Goal: Check status: Check status

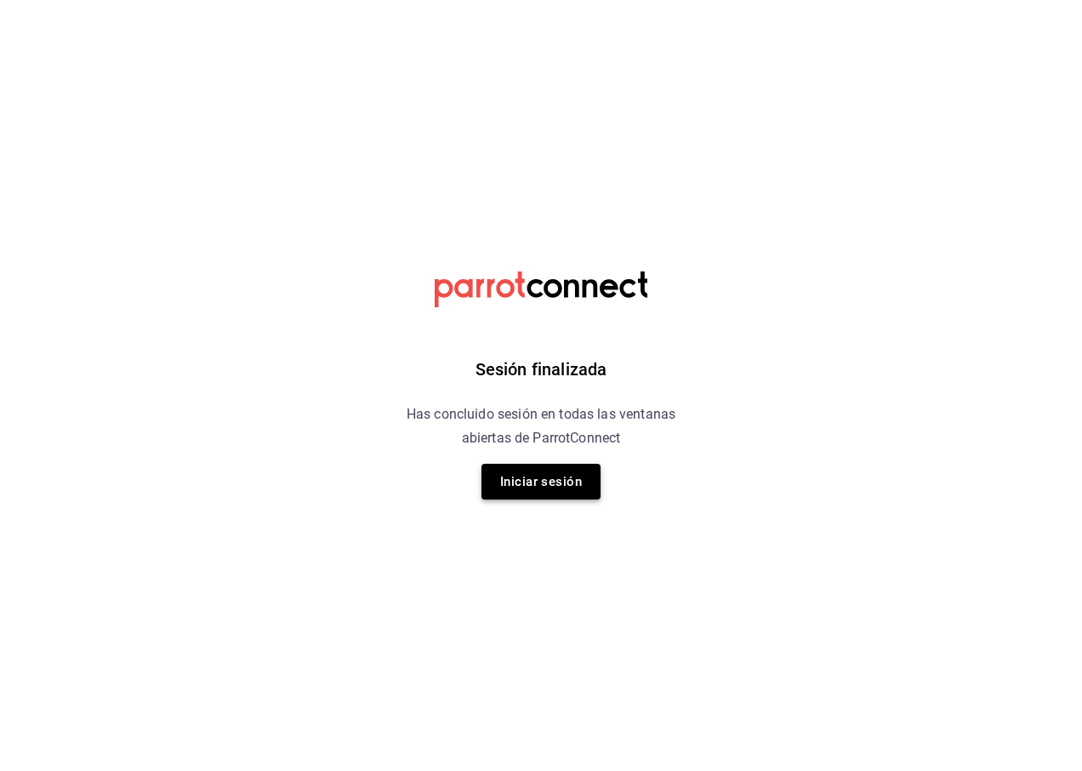
click at [526, 478] on button "Iniciar sesión" at bounding box center [541, 482] width 119 height 36
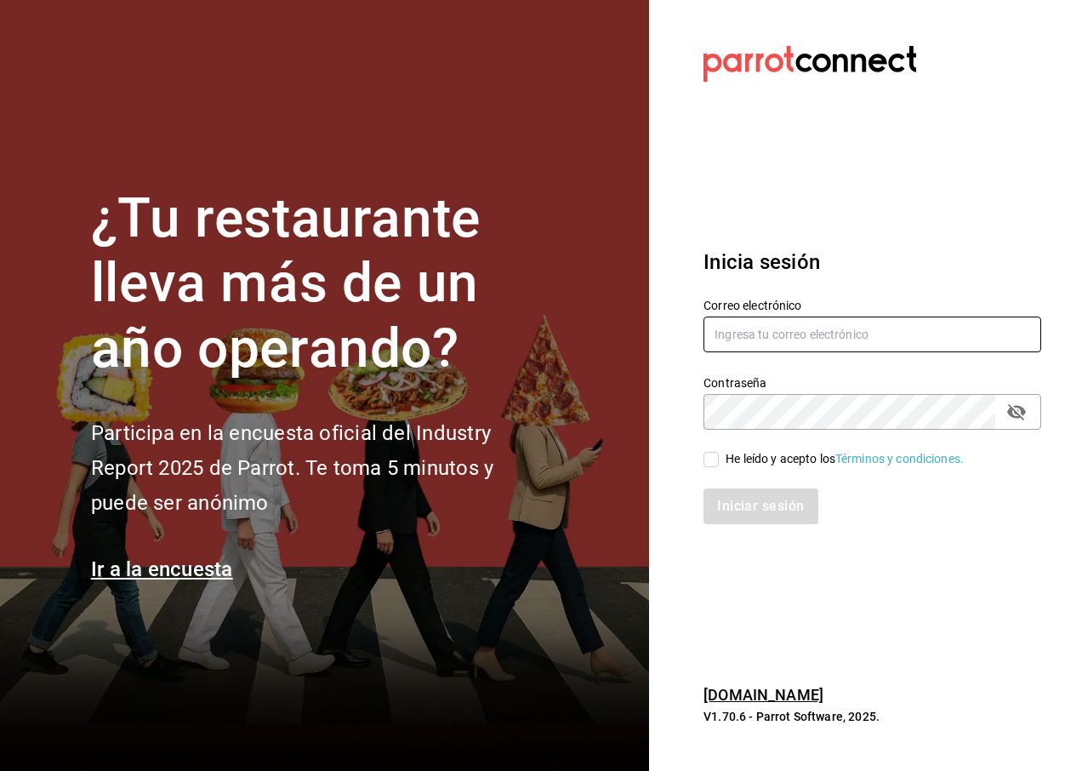
type input "rh@puromaiz.mx"
click at [712, 457] on input "He leído y acepto los Términos y condiciones." at bounding box center [711, 459] width 15 height 15
checkbox input "true"
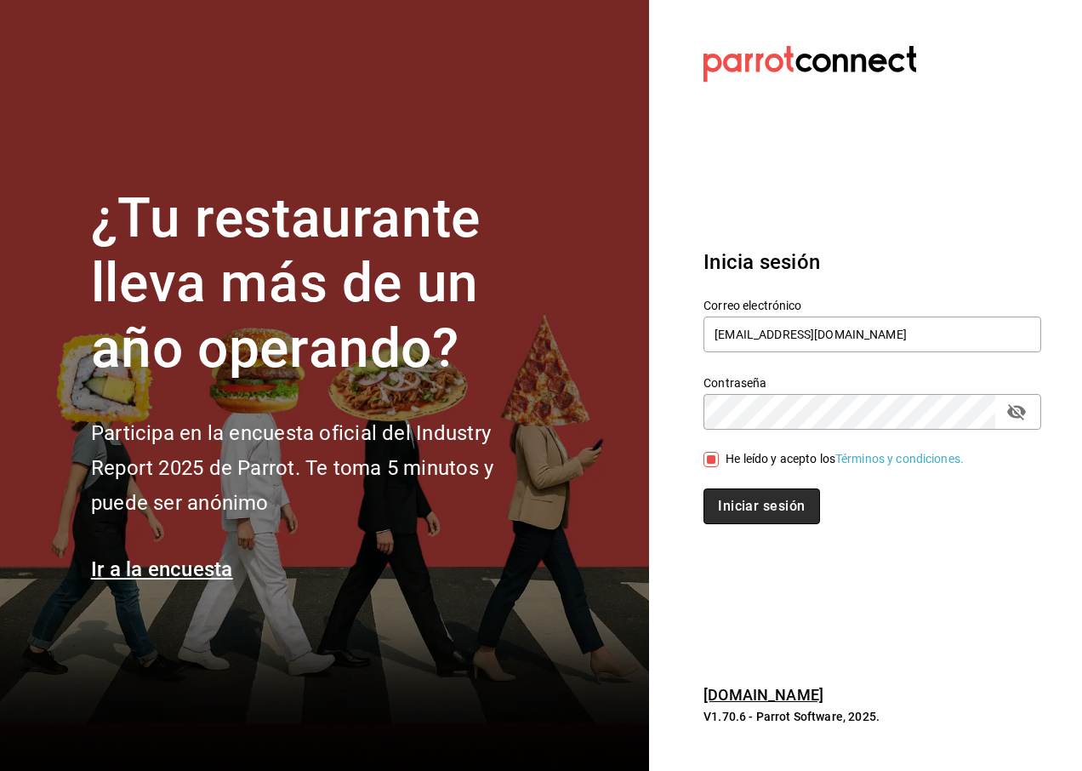
click at [735, 496] on button "Iniciar sesión" at bounding box center [762, 506] width 116 height 36
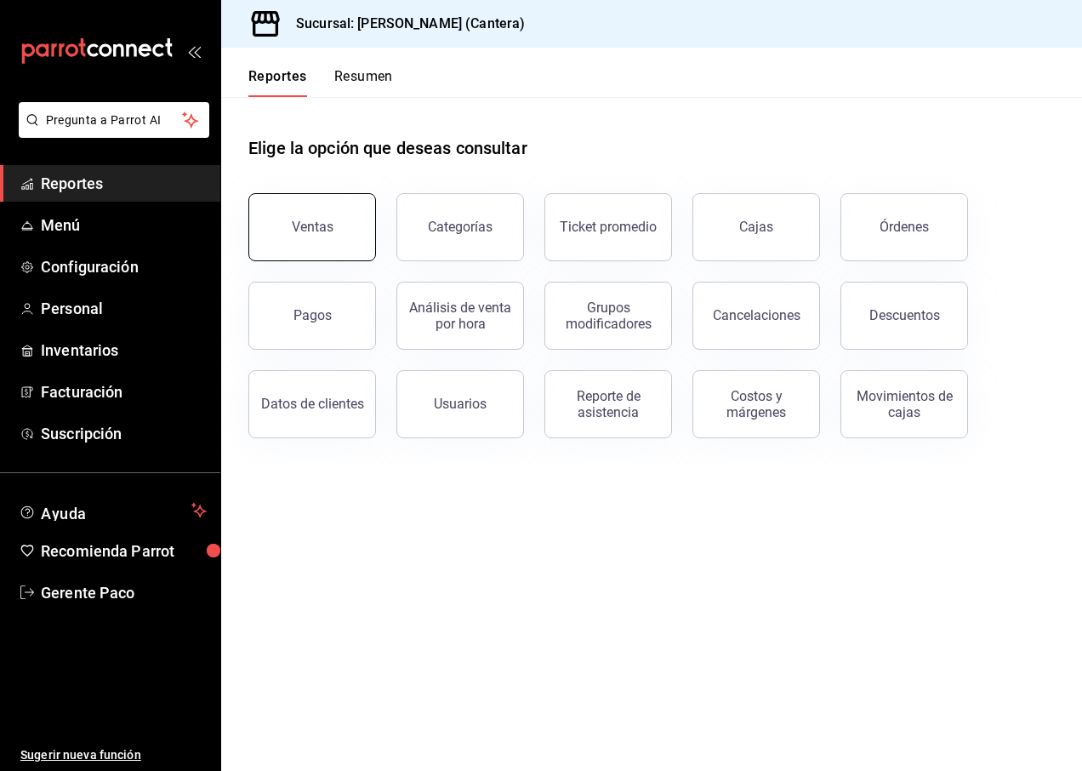
click at [328, 219] on button "Ventas" at bounding box center [312, 227] width 128 height 68
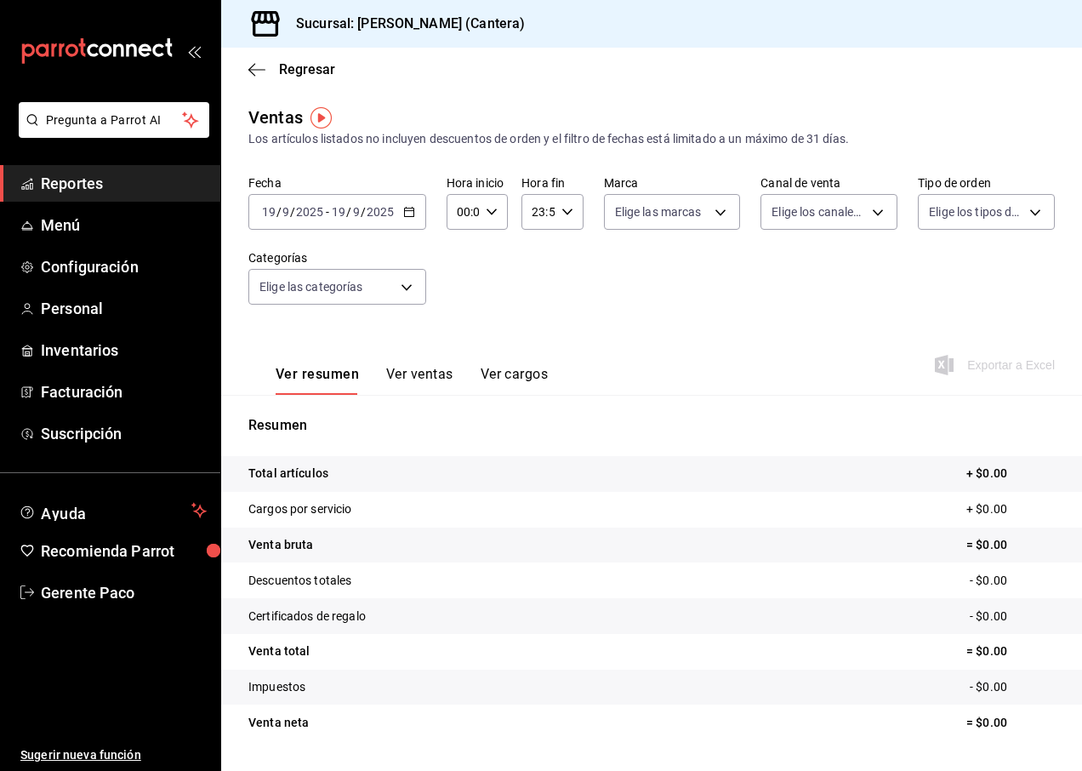
click at [380, 215] on input "2025" at bounding box center [380, 212] width 29 height 14
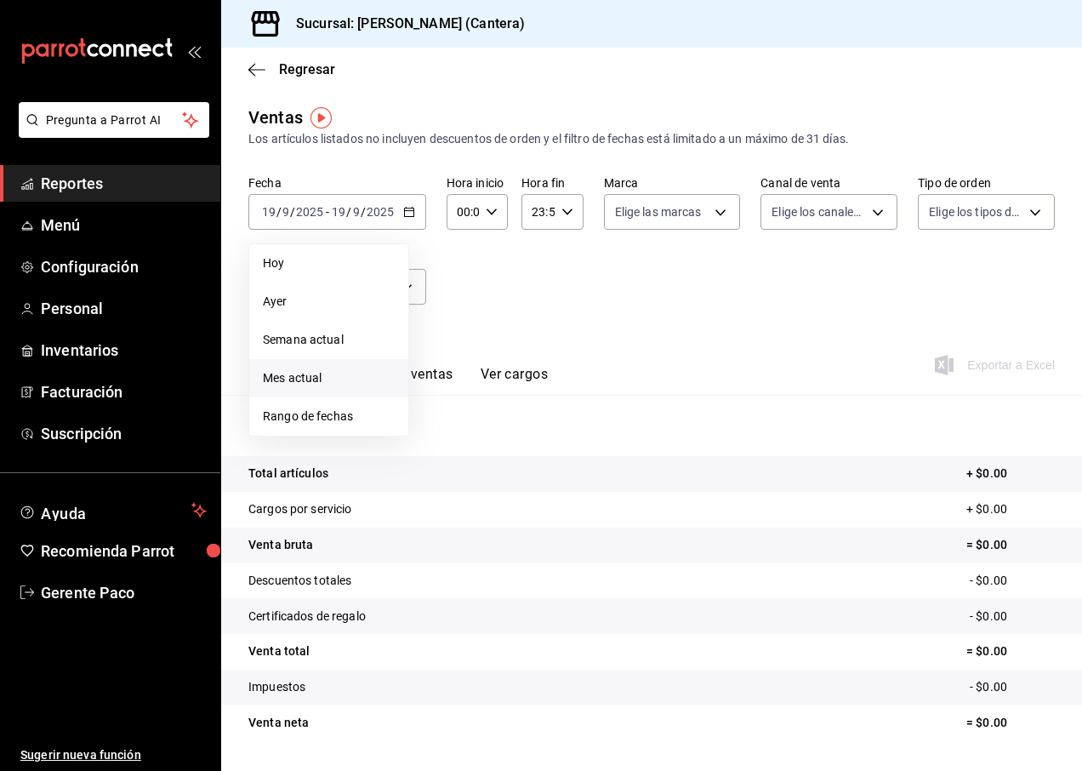
click at [319, 379] on span "Mes actual" at bounding box center [329, 378] width 132 height 18
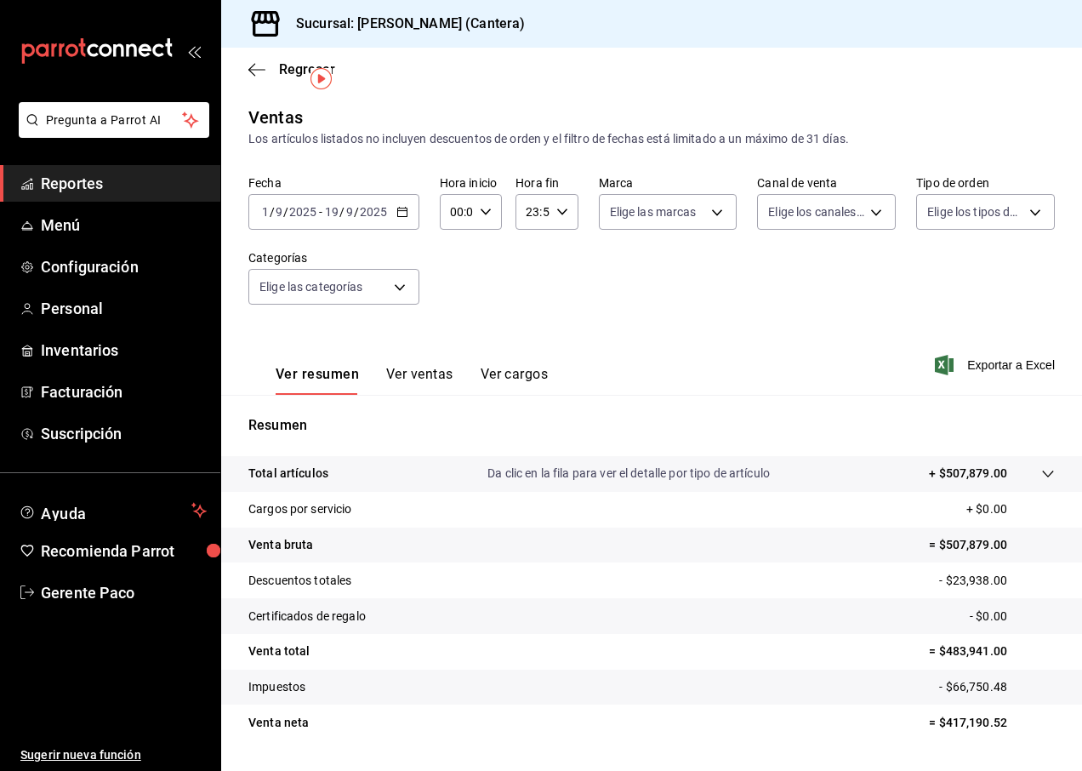
scroll to position [44, 0]
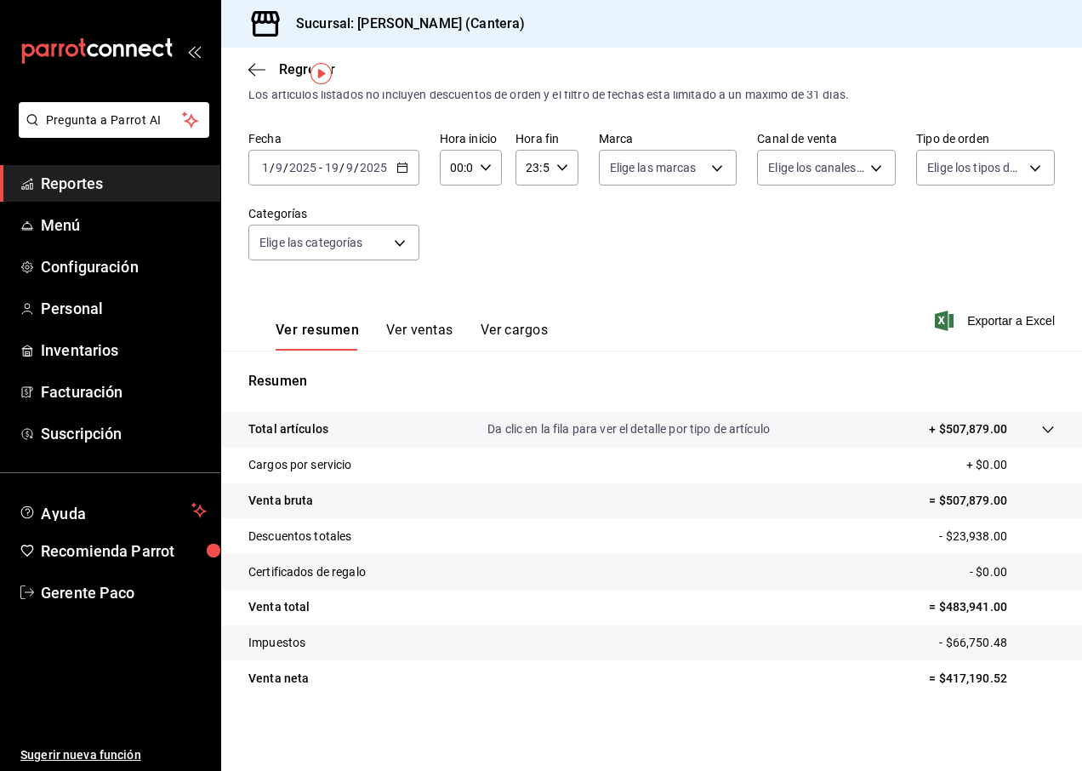
click at [317, 168] on input "2025" at bounding box center [302, 168] width 29 height 14
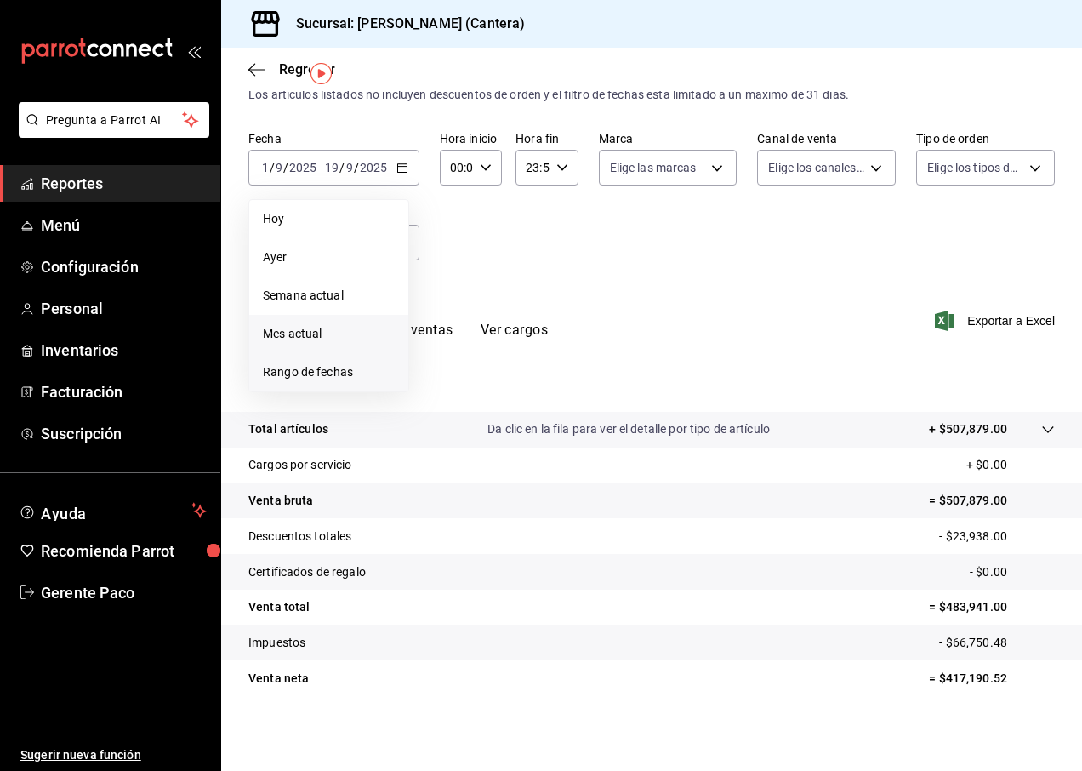
click at [334, 380] on span "Rango de fechas" at bounding box center [329, 372] width 132 height 18
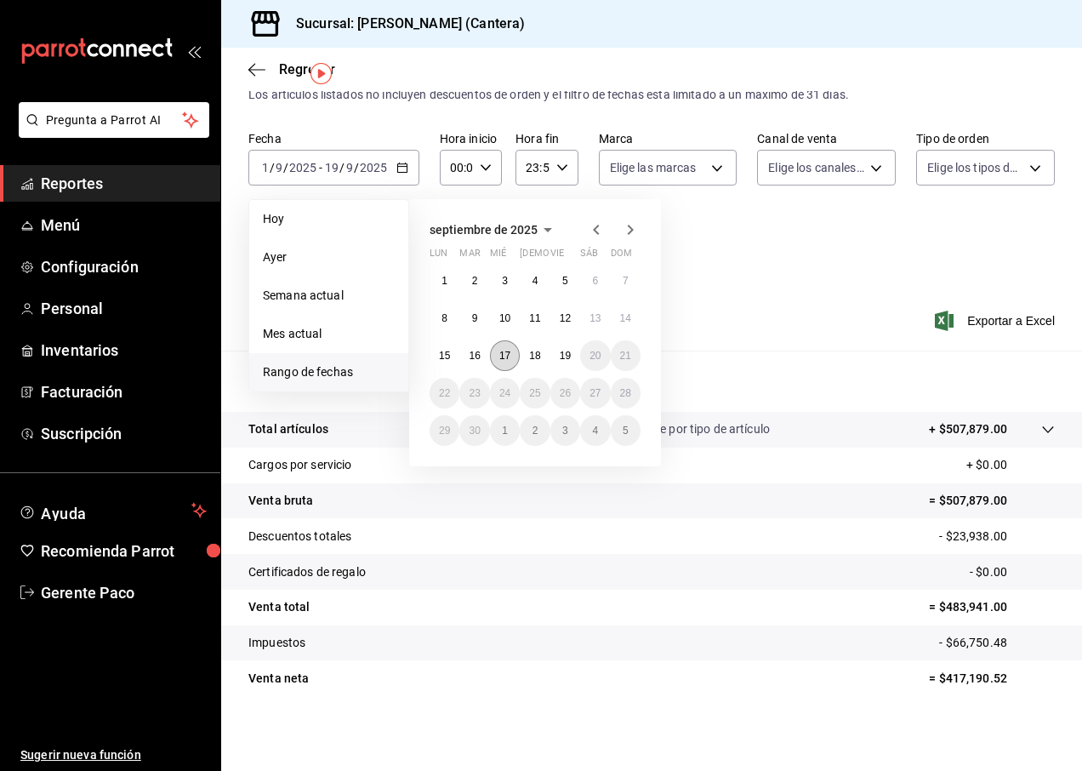
click at [514, 359] on button "17" at bounding box center [505, 355] width 30 height 31
click at [510, 362] on button "17" at bounding box center [505, 355] width 30 height 31
click at [510, 362] on div "Resumen Total artículos Da clic en la fila para ver el detalle por tipo de artí…" at bounding box center [651, 534] width 861 height 366
